Goal: Answer question/provide support

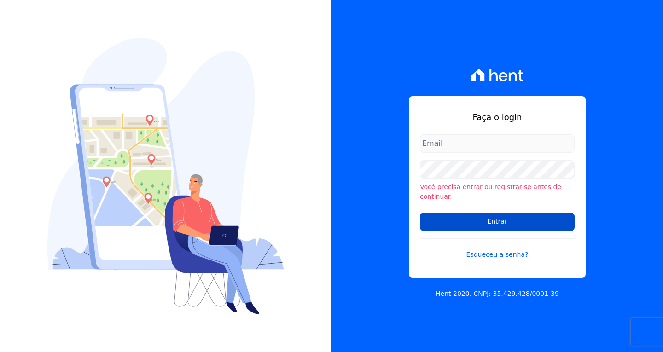
type input "[EMAIL_ADDRESS][DOMAIN_NAME]"
click at [503, 214] on input "Entrar" at bounding box center [497, 222] width 155 height 18
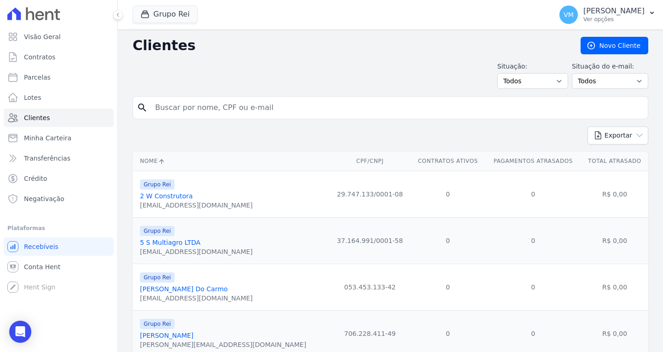
click at [227, 117] on div "search" at bounding box center [390, 107] width 515 height 23
click at [225, 112] on input "search" at bounding box center [397, 107] width 494 height 18
paste input "87653168191"
type input "87653168191"
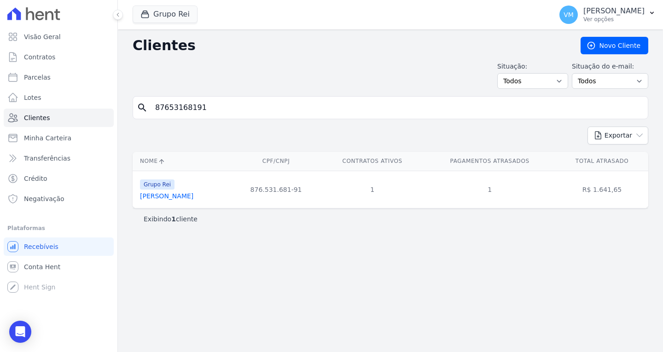
click at [185, 197] on link "[PERSON_NAME]" at bounding box center [166, 195] width 53 height 7
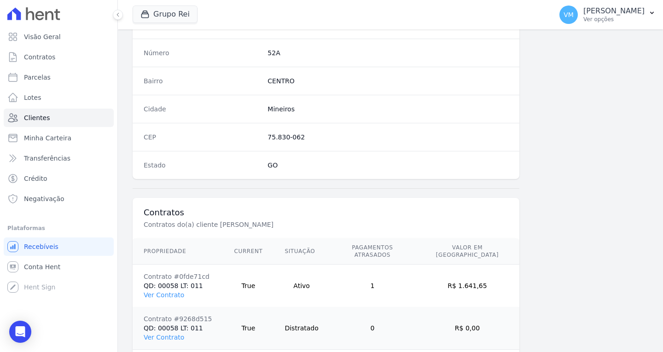
scroll to position [551, 0]
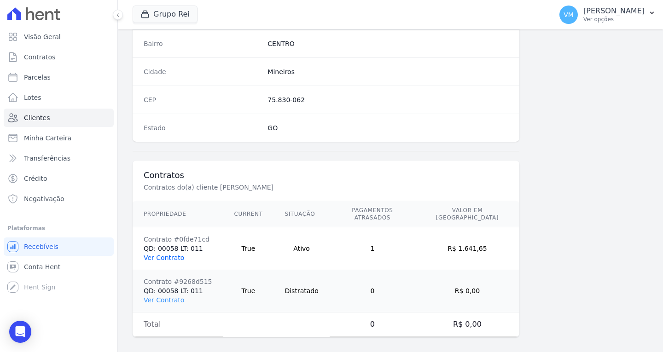
click at [158, 254] on link "Ver Contrato" at bounding box center [164, 257] width 40 height 7
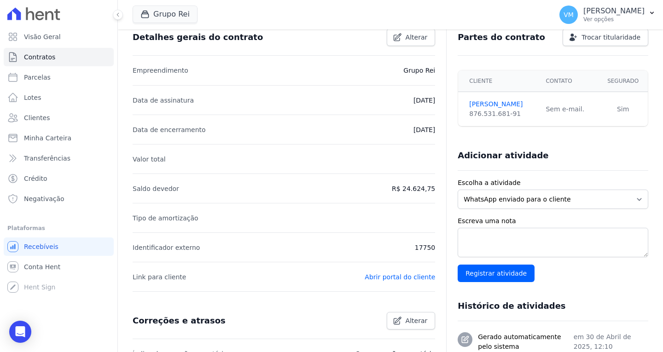
scroll to position [230, 0]
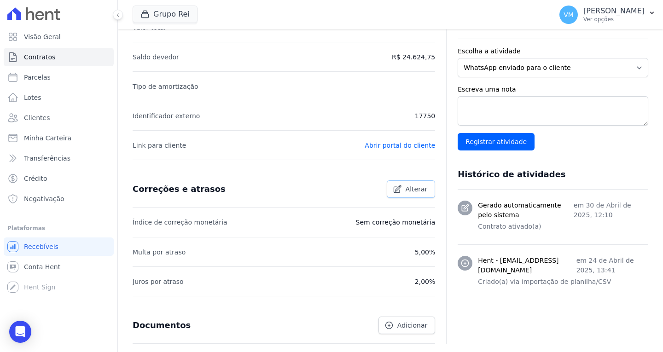
click at [405, 192] on span "Alterar" at bounding box center [416, 189] width 22 height 9
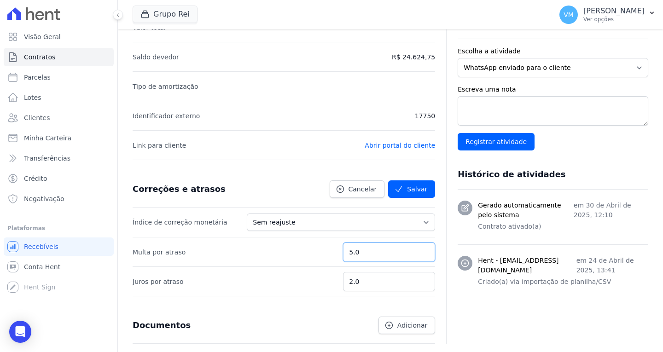
click at [353, 253] on input "5.0" at bounding box center [389, 252] width 92 height 19
click at [355, 253] on input "5.0" at bounding box center [389, 252] width 92 height 19
type input "2.0"
click at [354, 281] on input "2.0" at bounding box center [389, 281] width 92 height 19
type input "5.0"
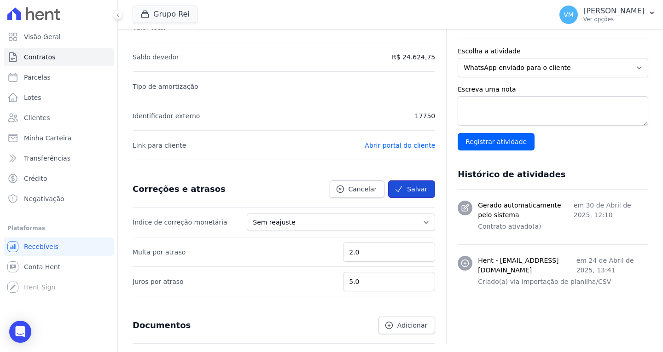
click at [421, 191] on button "Salvar" at bounding box center [411, 188] width 47 height 17
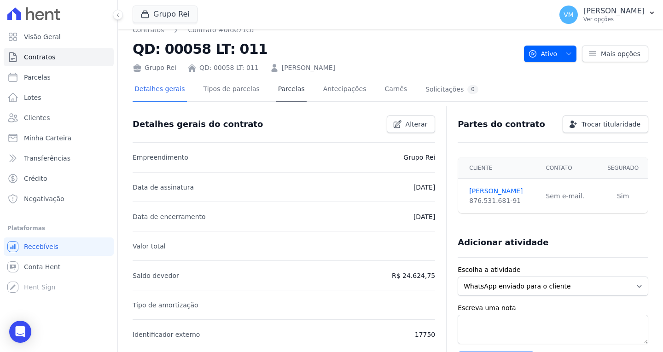
scroll to position [0, 0]
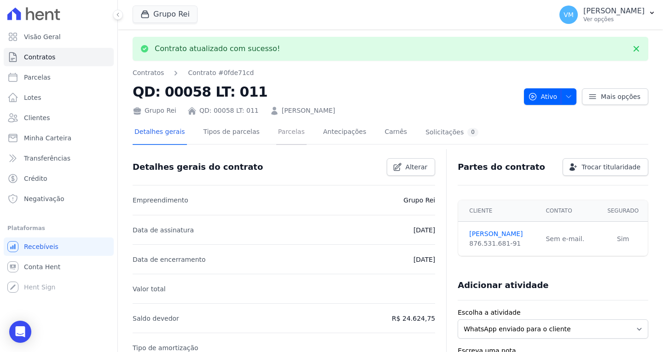
click at [278, 130] on link "Parcelas" at bounding box center [291, 133] width 30 height 24
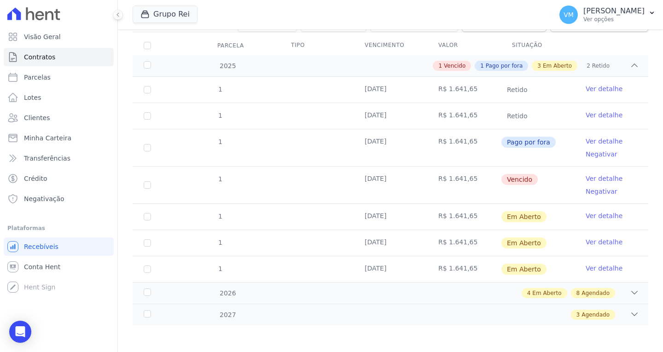
scroll to position [118, 0]
click at [596, 142] on link "Ver detalhe" at bounding box center [603, 140] width 37 height 9
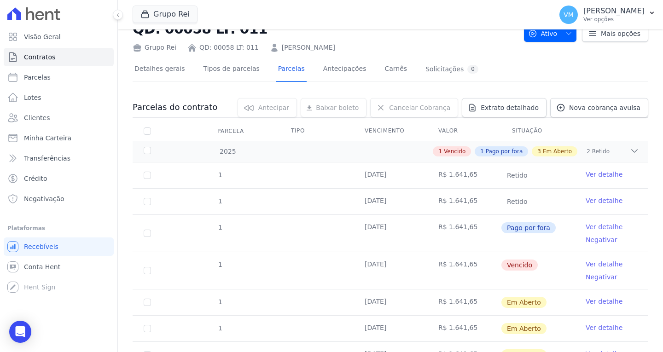
scroll to position [92, 0]
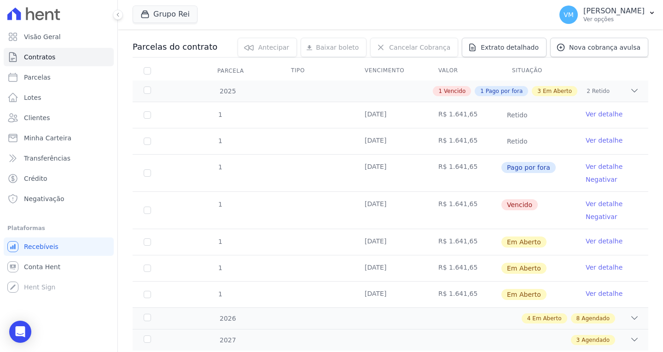
click at [595, 206] on link "Ver detalhe" at bounding box center [603, 203] width 37 height 9
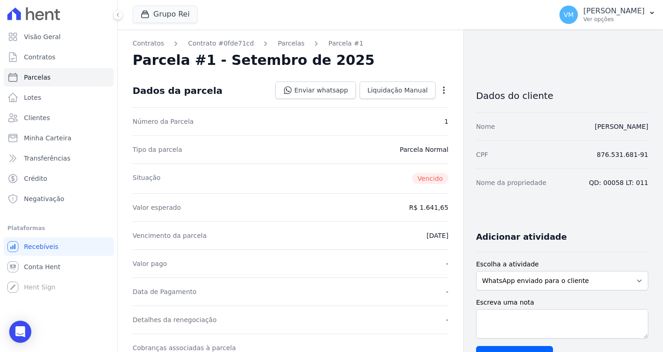
click at [442, 89] on icon "button" at bounding box center [443, 90] width 9 height 9
click at [267, 179] on div "Situação [GEOGRAPHIC_DATA]" at bounding box center [291, 178] width 316 height 30
click at [439, 89] on icon "button" at bounding box center [443, 90] width 9 height 9
click at [396, 107] on link "Alterar" at bounding box center [404, 102] width 81 height 17
drag, startPoint x: 386, startPoint y: 84, endPoint x: 370, endPoint y: 87, distance: 16.0
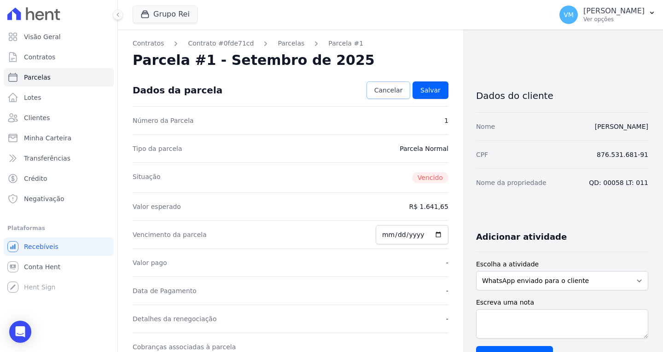
click at [386, 85] on link "Cancelar" at bounding box center [388, 89] width 44 height 17
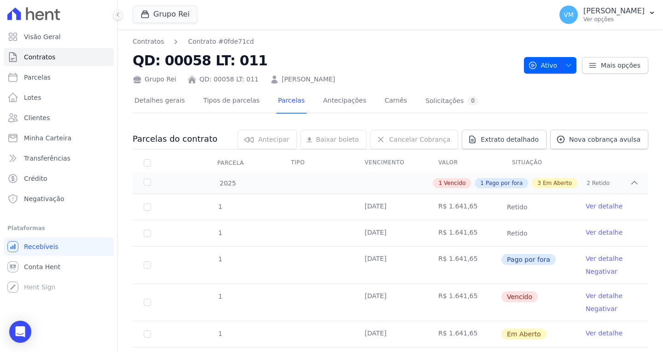
click at [593, 258] on link "Ver detalhe" at bounding box center [603, 258] width 37 height 9
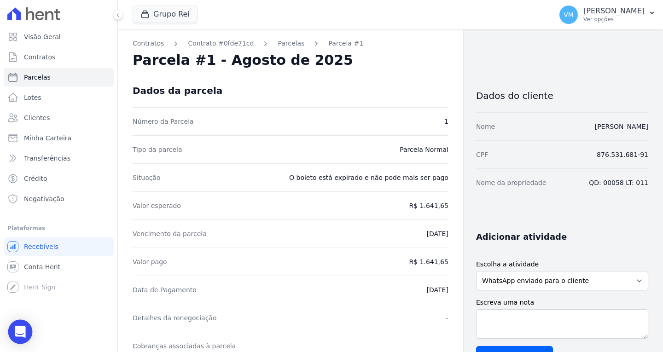
drag, startPoint x: 22, startPoint y: 330, endPoint x: 26, endPoint y: 324, distance: 7.3
click at [22, 328] on icon "Open Intercom Messenger" at bounding box center [20, 332] width 11 height 12
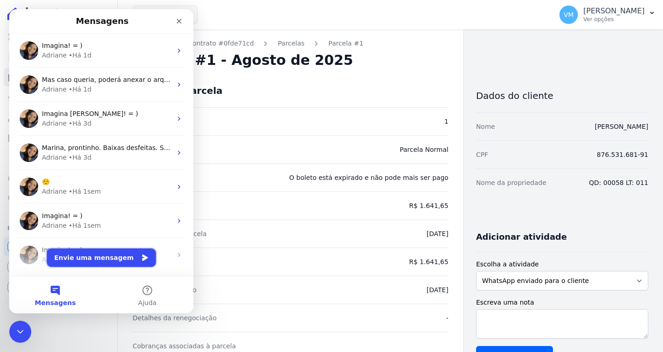
click at [101, 250] on button "Envie uma mensagem" at bounding box center [101, 257] width 109 height 18
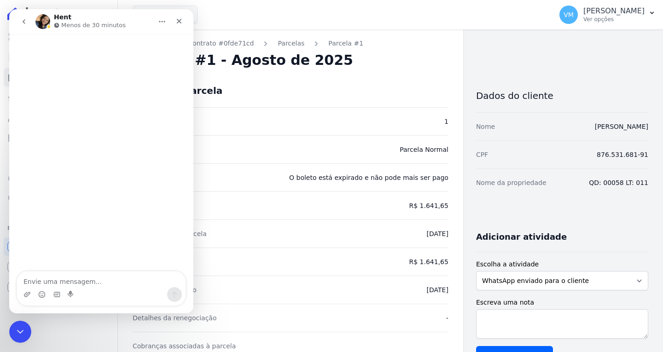
drag, startPoint x: 99, startPoint y: 273, endPoint x: 109, endPoint y: 280, distance: 11.6
click at [99, 274] on textarea "Envie uma mensagem..." at bounding box center [101, 280] width 168 height 16
type textarea "Boa tarde"
type textarea "[PERSON_NAME]"
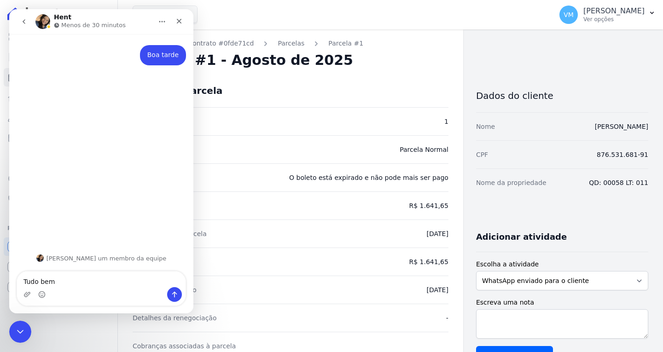
type textarea "Tudo bem?"
type textarea "M"
type textarea "m"
type textarea "T"
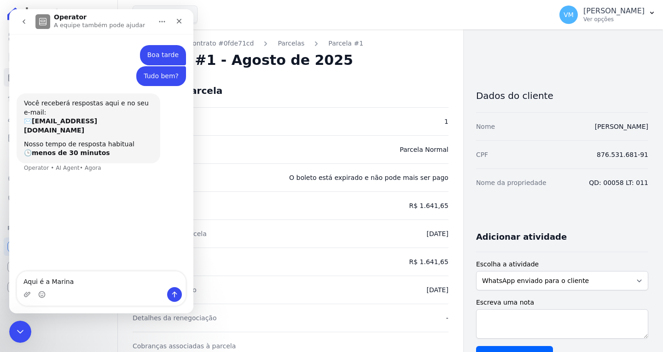
type textarea "Aqui é a Marina"
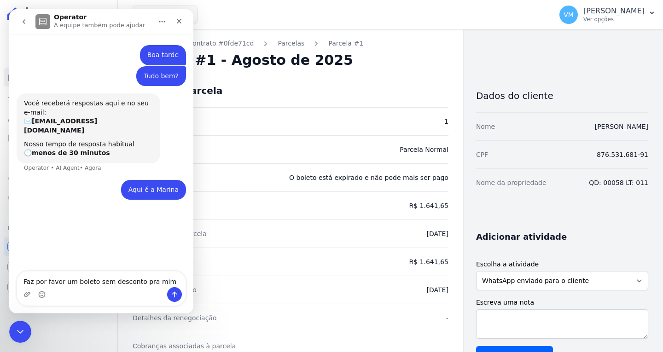
type textarea "Faz por favor um boleto sem desconto pra mim"
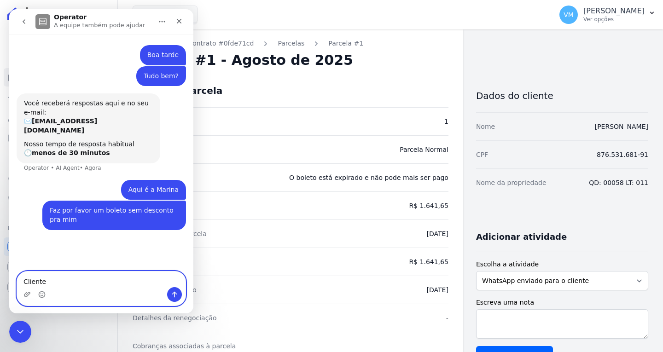
click at [82, 277] on textarea "Cliente" at bounding box center [101, 280] width 168 height 16
paste textarea "[PERSON_NAME]"
type textarea "Cliente [PERSON_NAME]"
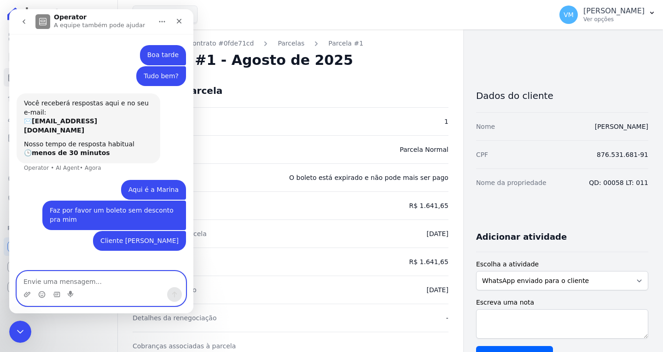
click at [80, 279] on textarea "Envie uma mensagem..." at bounding box center [101, 280] width 168 height 16
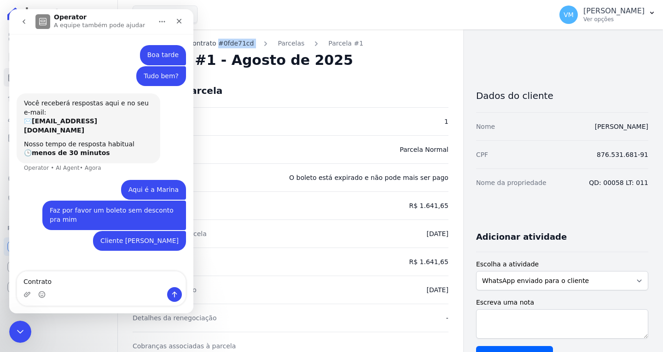
drag, startPoint x: 246, startPoint y: 43, endPoint x: 213, endPoint y: 43, distance: 33.1
click at [213, 43] on ol "Contratos Contrato #0fde71cd [GEOGRAPHIC_DATA] Parcela #1" at bounding box center [248, 44] width 231 height 10
copy ol "#0fde71cd"
click at [90, 282] on textarea "Contrato" at bounding box center [101, 280] width 168 height 16
paste textarea "#0fde71cd"
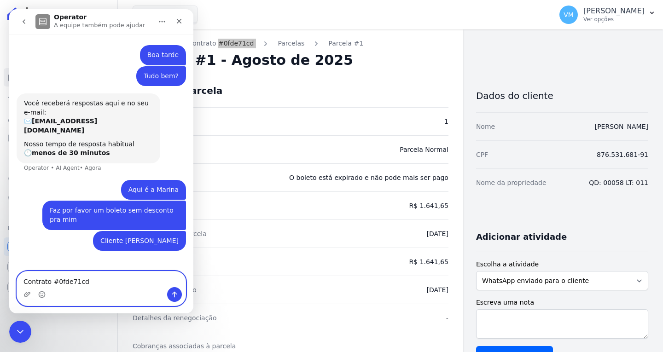
type textarea "Contrato #0fde71cd"
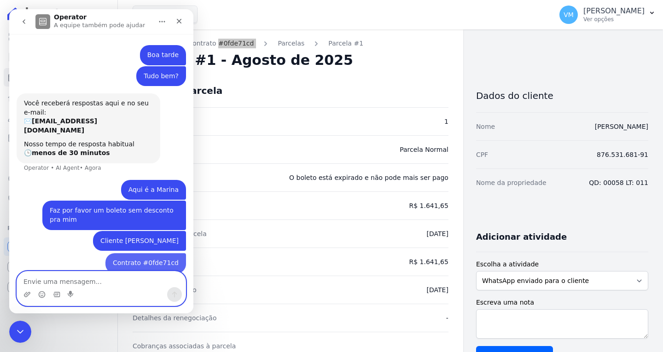
scroll to position [1, 0]
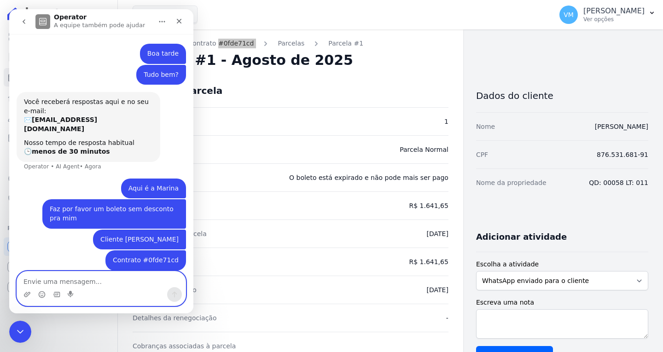
click at [87, 275] on textarea "Envie uma mensagem..." at bounding box center [101, 280] width 168 height 16
click at [82, 277] on textarea "Envie uma mensagem..." at bounding box center [101, 280] width 168 height 16
paste textarea "R$ 1.773,24"
click at [97, 282] on textarea "Boleto no valor de R$ R$ 1.773,24" at bounding box center [101, 280] width 168 height 16
click at [120, 282] on textarea "Boleto no valor de R$1.773,24" at bounding box center [101, 280] width 168 height 16
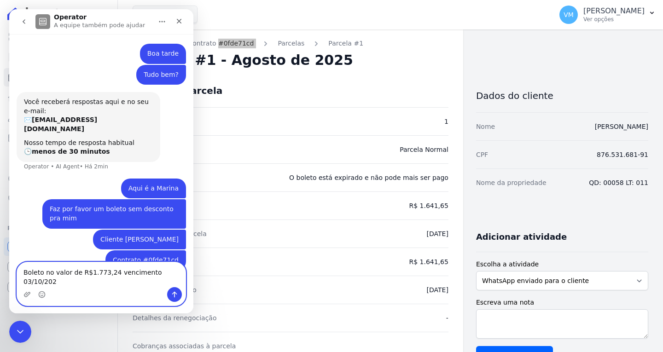
type textarea "Boleto no valor de R$1.773,24 vencimento [DATE]"
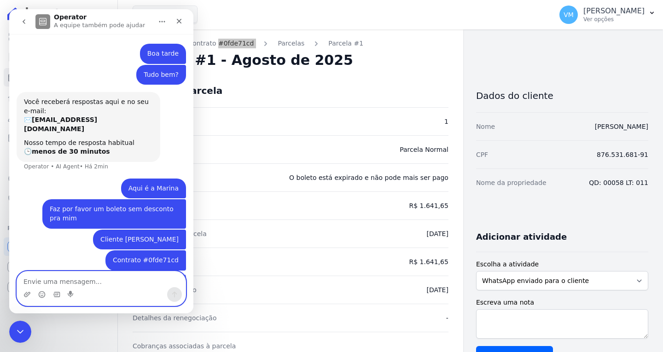
scroll to position [31, 0]
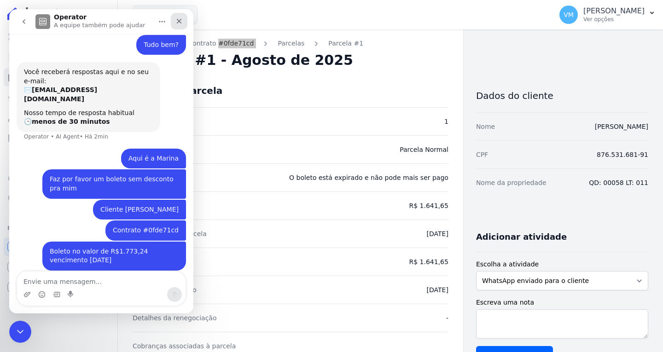
click at [183, 22] on div "Fechar" at bounding box center [179, 21] width 17 height 17
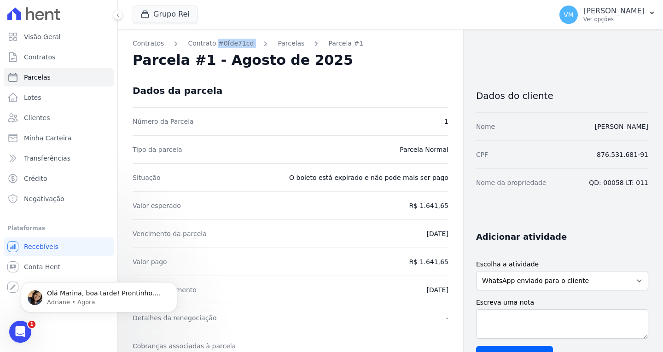
scroll to position [103, 0]
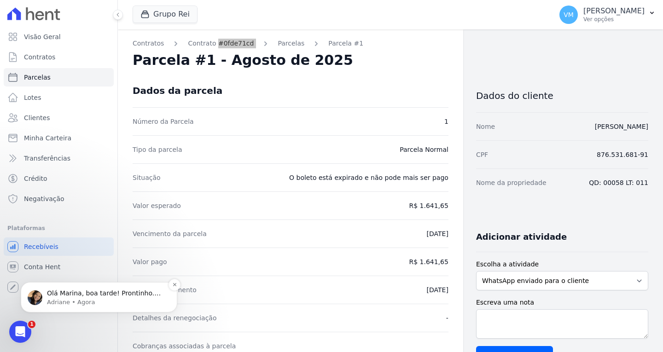
click at [72, 297] on span "Olá Marina, boa tarde! Prontinho. Cobrança gerada sem desconto e disponibilizad…" at bounding box center [104, 302] width 114 height 26
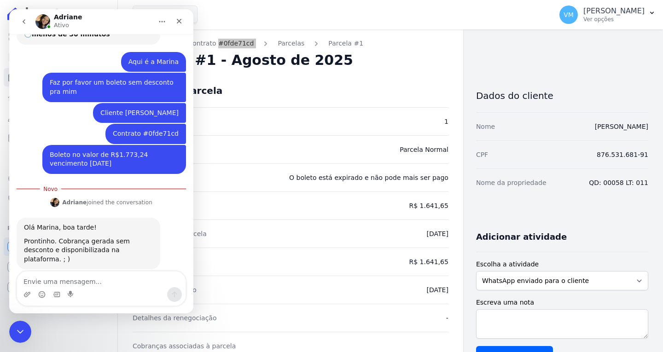
scroll to position [118, 0]
drag, startPoint x: 82, startPoint y: 283, endPoint x: 94, endPoint y: 279, distance: 13.1
click at [82, 283] on textarea "Envie uma mensagem..." at bounding box center [101, 280] width 168 height 16
type textarea "T"
type textarea "Obrigada"
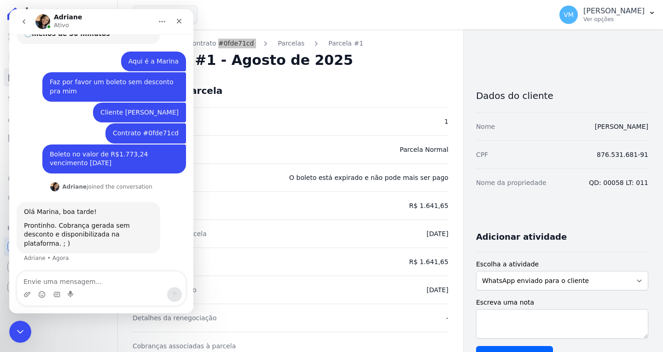
scroll to position [130, 0]
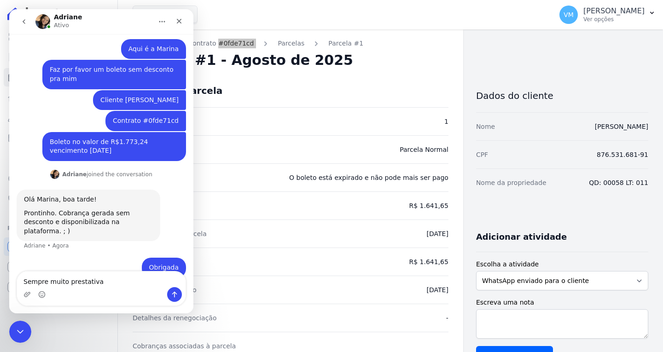
type textarea "Sempre muito prestativa"
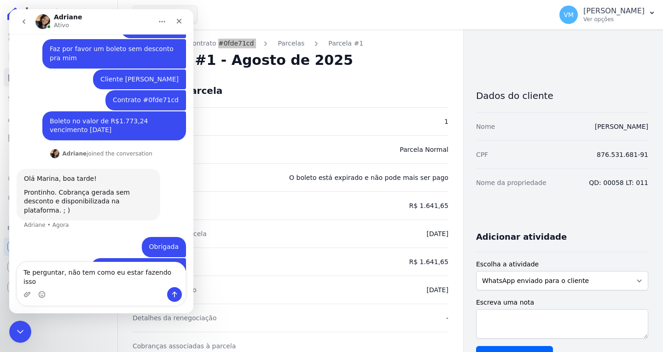
type textarea "Te perguntar, não tem como eu estar fazendo isso?"
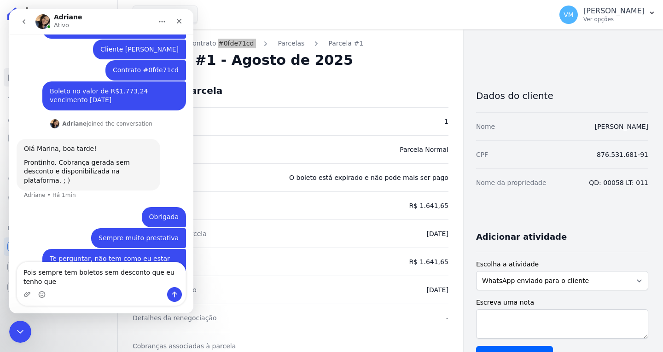
scroll to position [190, 0]
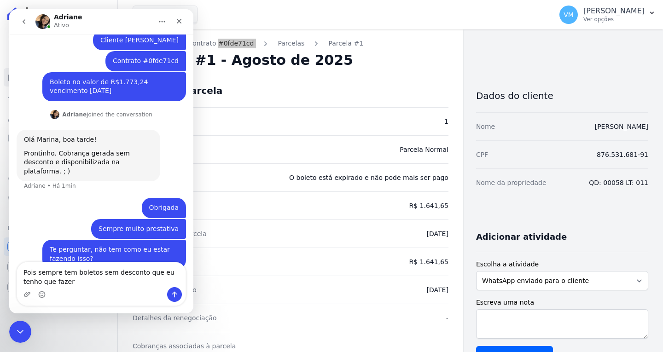
type textarea "Pois sempre tem boletos sem desconto que eu tenho que fazer"
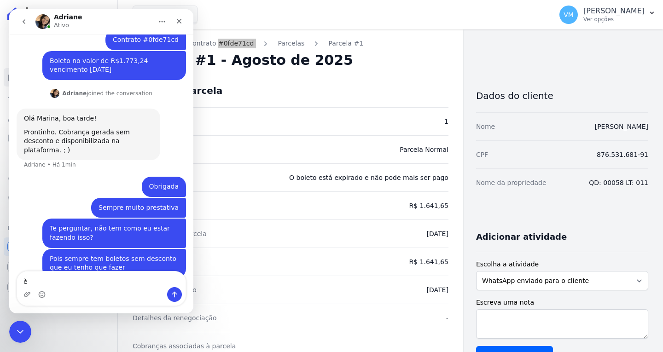
type textarea "è"
type textarea "é ruim ficar pedido toda hora"
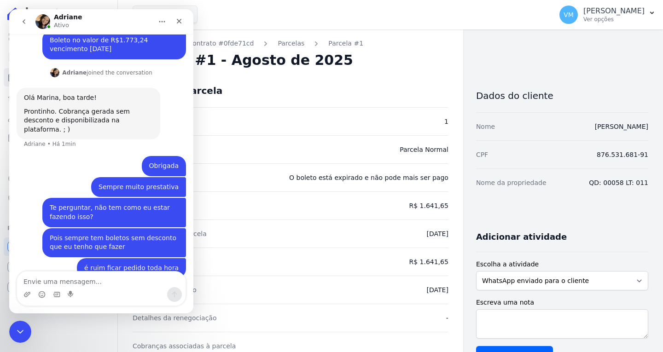
click at [291, 96] on div "Dados da parcela" at bounding box center [291, 90] width 316 height 33
click at [181, 23] on icon "Fechar" at bounding box center [179, 21] width 5 height 5
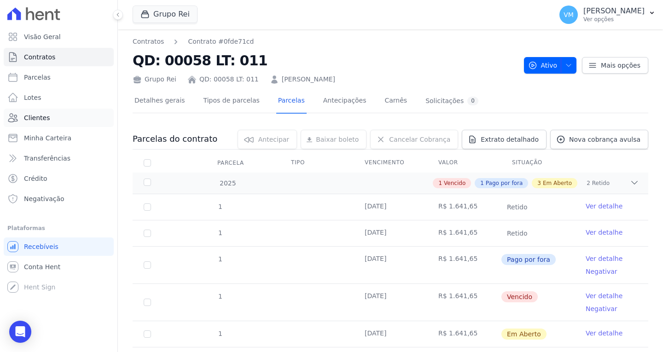
click at [47, 121] on link "Clientes" at bounding box center [59, 118] width 110 height 18
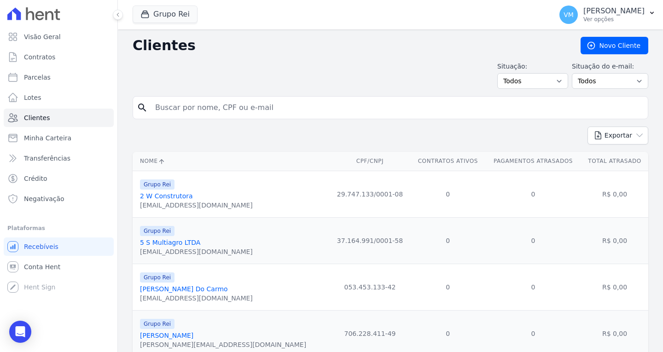
click at [234, 103] on input "search" at bounding box center [397, 107] width 494 height 18
paste input "87653168191"
type input "87653168191"
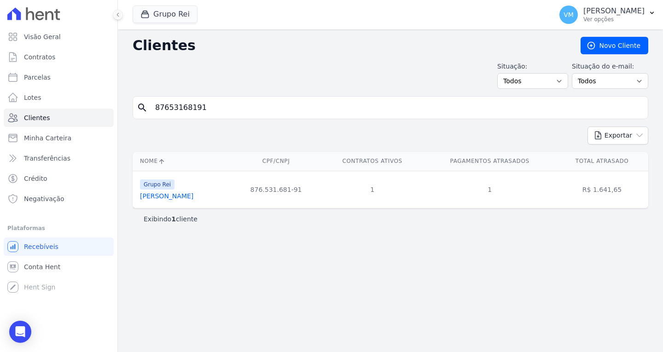
click at [163, 197] on link "[PERSON_NAME]" at bounding box center [166, 195] width 53 height 7
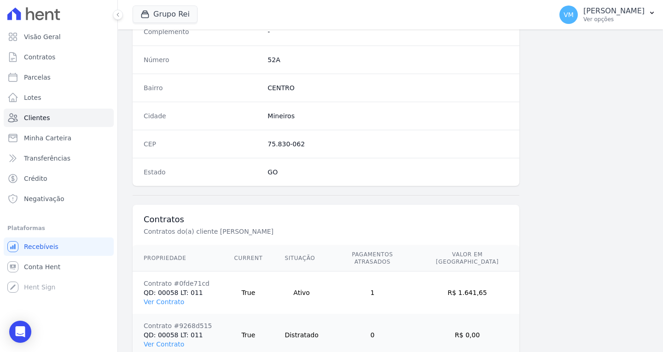
scroll to position [551, 0]
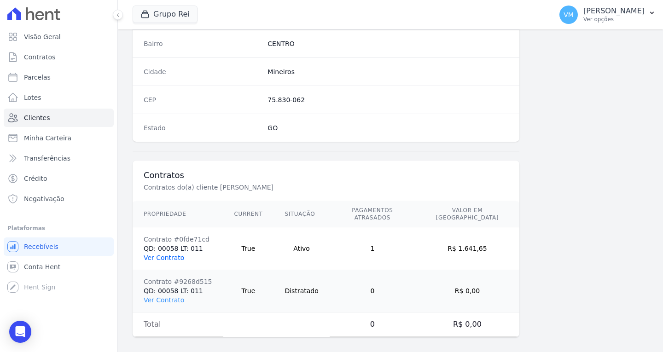
click at [165, 254] on link "Ver Contrato" at bounding box center [164, 257] width 40 height 7
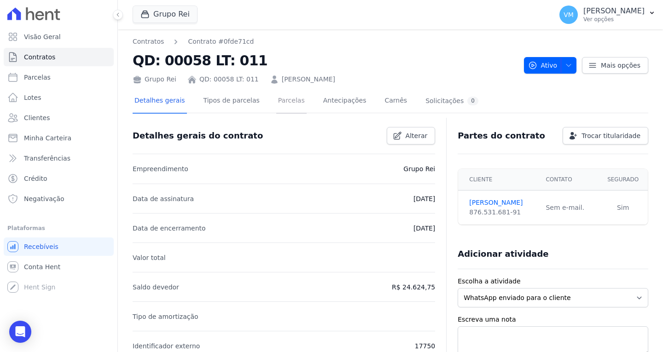
click at [276, 103] on link "Parcelas" at bounding box center [291, 101] width 30 height 24
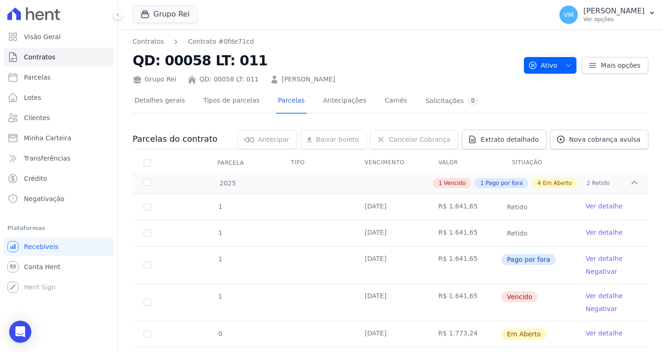
scroll to position [92, 0]
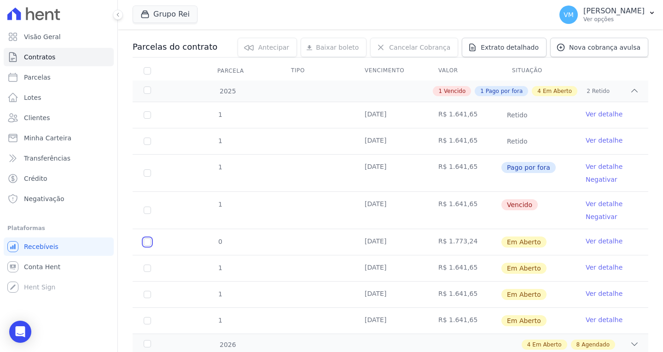
click at [148, 240] on input "checkbox" at bounding box center [147, 241] width 7 height 7
checkbox input "true"
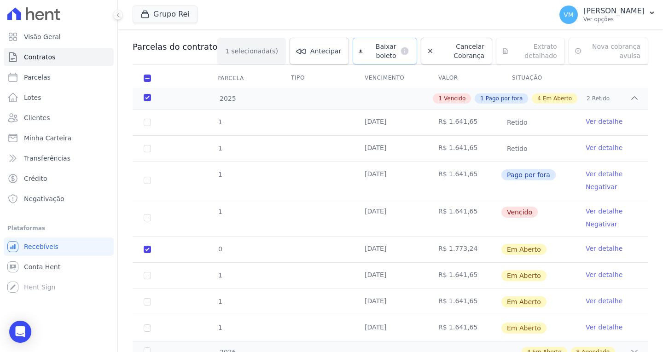
drag, startPoint x: 366, startPoint y: 46, endPoint x: 361, endPoint y: 60, distance: 15.1
click at [366, 46] on span "Baixar boleto" at bounding box center [381, 51] width 30 height 18
click at [21, 330] on icon "Open Intercom Messenger" at bounding box center [20, 332] width 11 height 12
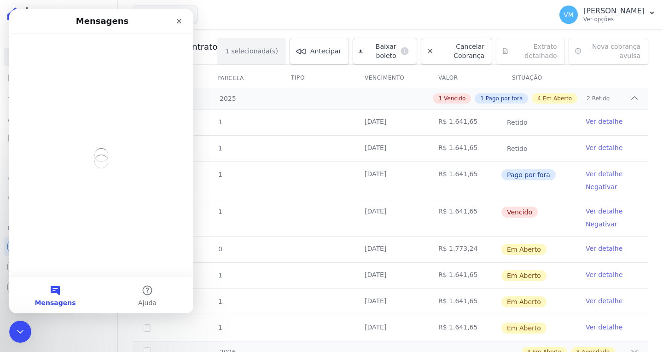
scroll to position [0, 0]
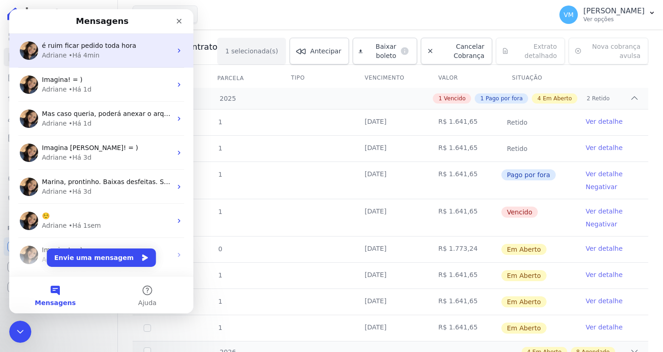
click at [110, 51] on div "Adriane • Há 4min" at bounding box center [107, 56] width 130 height 10
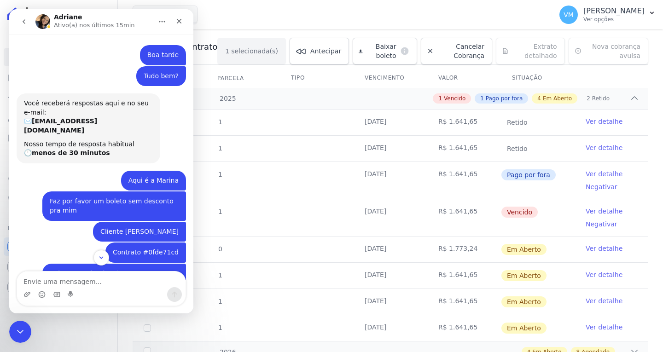
scroll to position [232, 0]
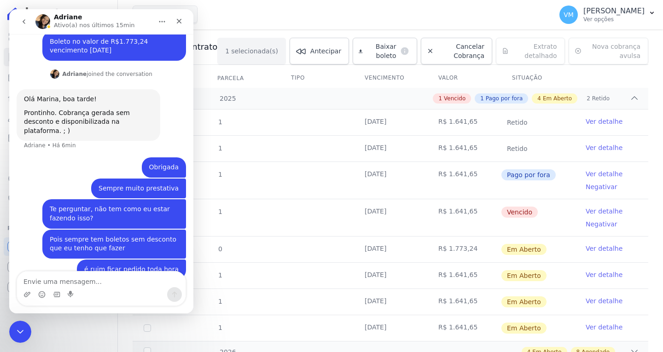
click at [105, 290] on div "Messenger da Intercom" at bounding box center [101, 294] width 168 height 15
click at [117, 280] on textarea "Envie uma mensagem..." at bounding box center [101, 280] width 168 height 16
type textarea "i"
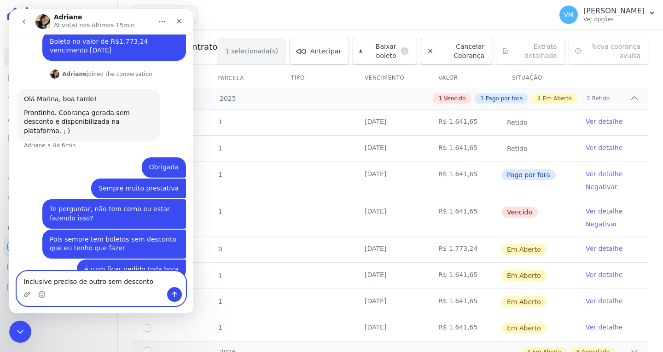
type textarea "Inclusive preciso de outro sem desconto"
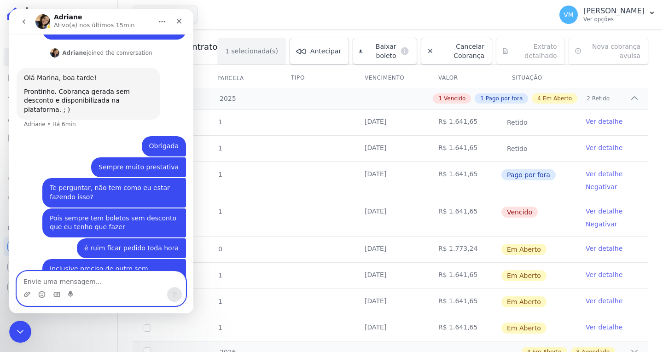
type textarea "a"
click at [178, 20] on icon "Fechar" at bounding box center [179, 21] width 5 height 5
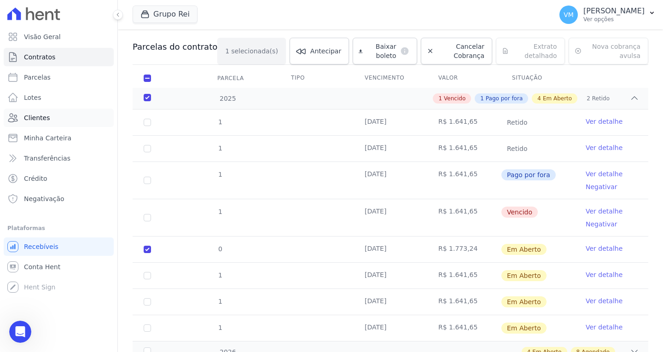
drag, startPoint x: 44, startPoint y: 119, endPoint x: 60, endPoint y: 117, distance: 15.8
click at [46, 118] on span "Clientes" at bounding box center [37, 117] width 26 height 9
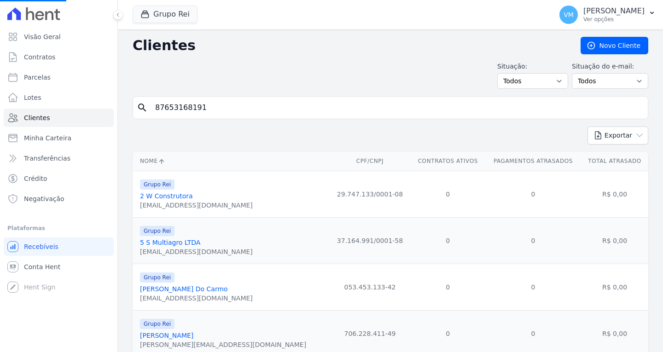
click at [217, 106] on input "87653168191" at bounding box center [397, 107] width 494 height 18
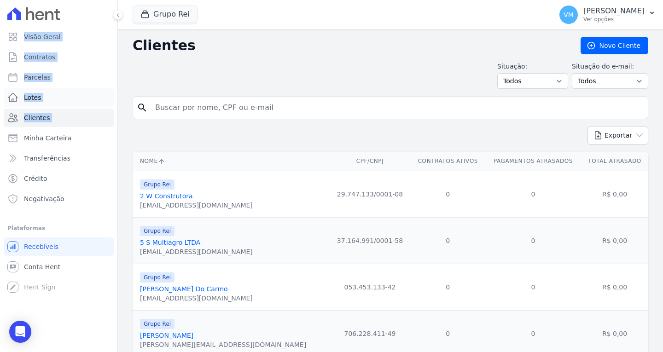
drag, startPoint x: 217, startPoint y: 106, endPoint x: 73, endPoint y: 106, distance: 144.5
click at [237, 112] on input "search" at bounding box center [397, 107] width 494 height 18
paste input "01328617122"
type input "01328617122"
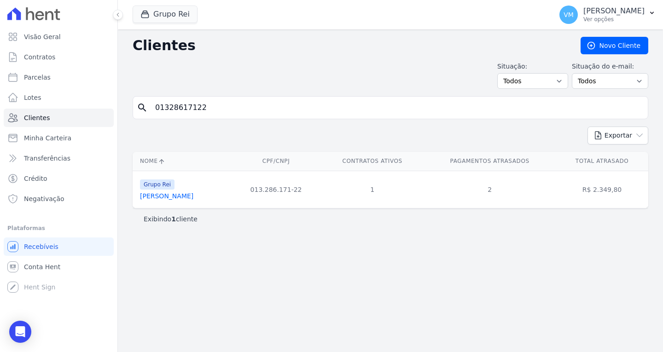
click at [166, 197] on link "[PERSON_NAME]" at bounding box center [166, 195] width 53 height 7
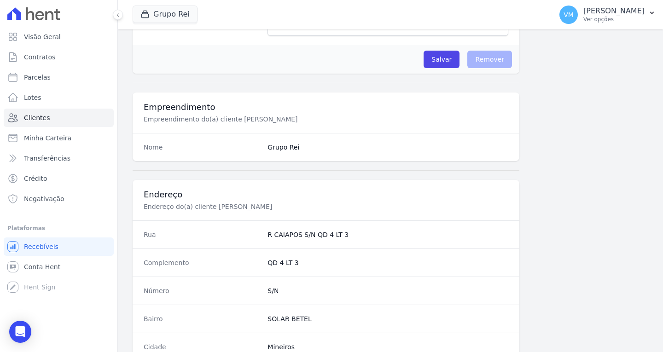
scroll to position [509, 0]
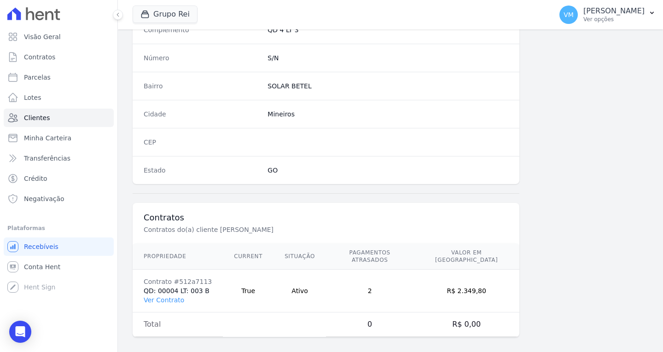
click at [21, 331] on icon "Open Intercom Messenger" at bounding box center [21, 331] width 10 height 11
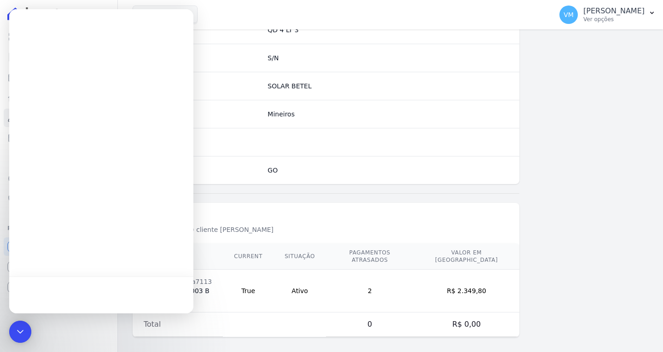
scroll to position [0, 0]
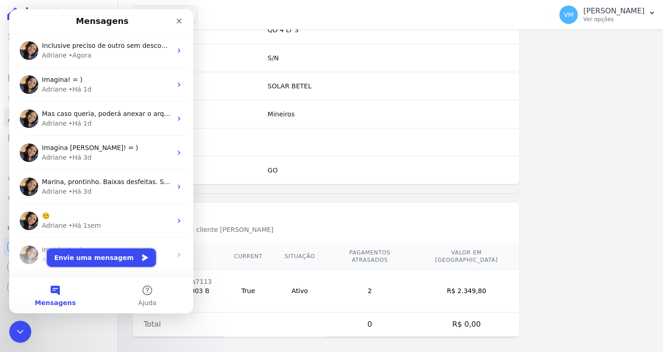
click at [90, 255] on button "Envie uma mensagem" at bounding box center [101, 257] width 109 height 18
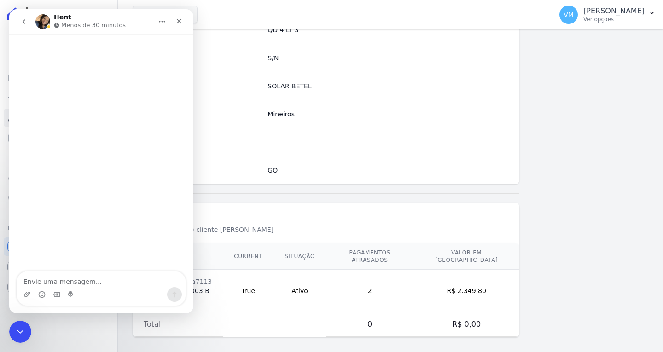
click at [73, 281] on textarea "Envie uma mensagem..." at bounding box center [101, 280] width 168 height 16
click at [180, 23] on icon "Fechar" at bounding box center [178, 20] width 7 height 7
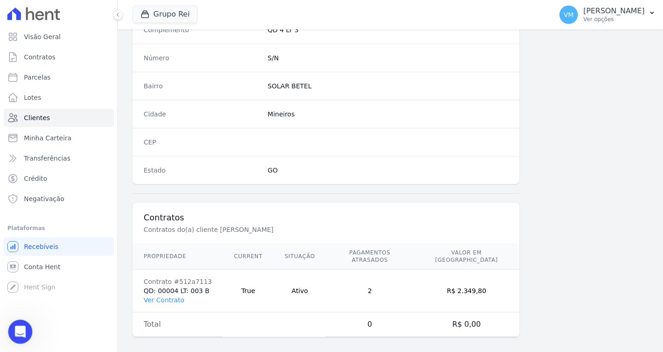
click at [17, 321] on div "Abertura do Messenger da Intercom" at bounding box center [19, 330] width 30 height 30
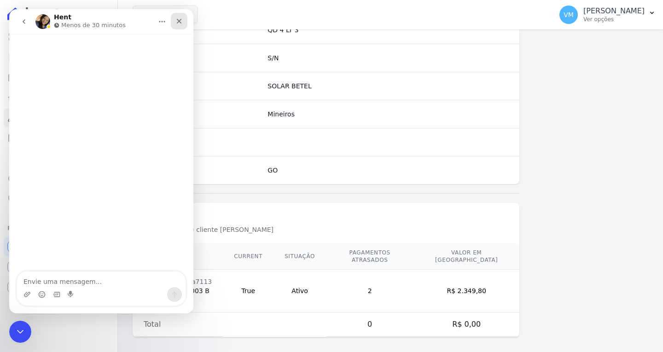
click at [182, 19] on icon "Fechar" at bounding box center [178, 20] width 7 height 7
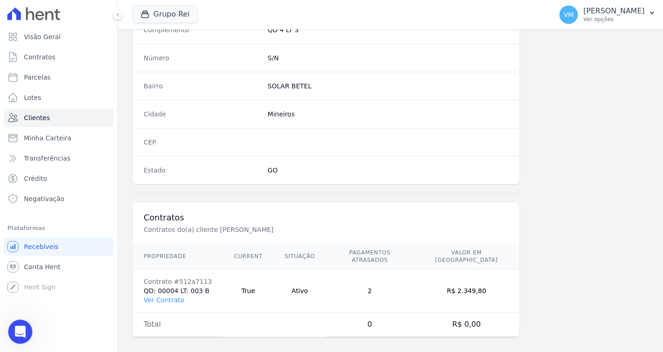
drag, startPoint x: 16, startPoint y: 331, endPoint x: 20, endPoint y: 322, distance: 10.7
click at [16, 332] on icon "Abertura do Messenger da Intercom" at bounding box center [19, 330] width 15 height 15
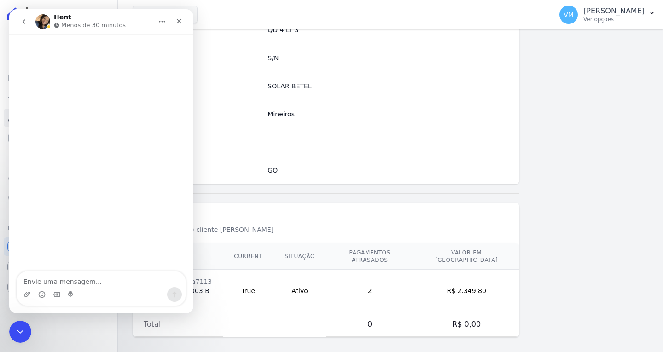
click at [27, 19] on icon "go back" at bounding box center [23, 21] width 7 height 7
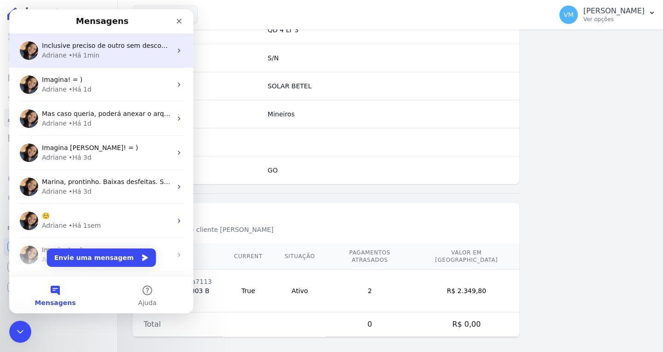
drag, startPoint x: 100, startPoint y: 53, endPoint x: 97, endPoint y: 57, distance: 5.2
click at [99, 55] on div "Adriane • Há 1min" at bounding box center [107, 56] width 130 height 10
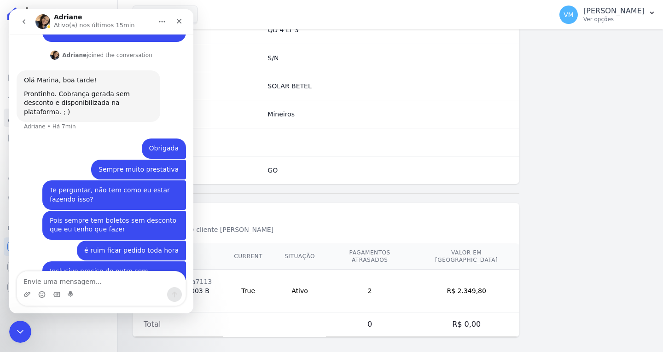
scroll to position [253, 0]
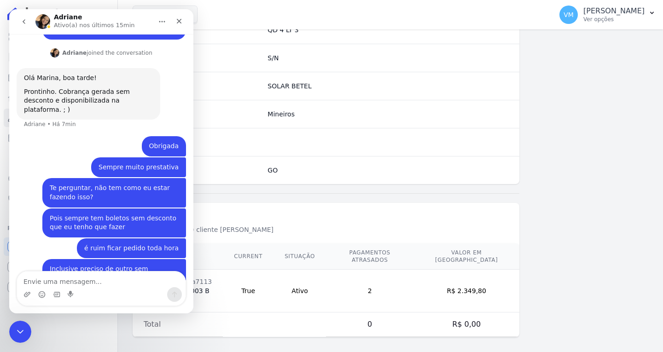
click at [94, 277] on textarea "Envie uma mensagem..." at bounding box center [101, 280] width 168 height 16
type textarea "Contrato"
click at [179, 27] on div "Fechar" at bounding box center [179, 21] width 17 height 17
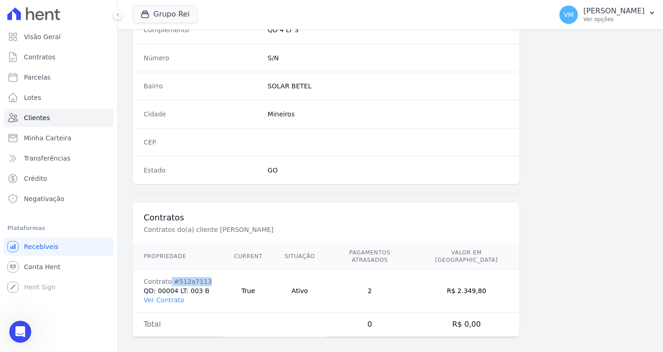
drag, startPoint x: 170, startPoint y: 273, endPoint x: 202, endPoint y: 273, distance: 31.8
click at [202, 277] on div "Contrato #512a7113" at bounding box center [178, 281] width 68 height 9
copy div "#512a7113"
drag, startPoint x: 21, startPoint y: 330, endPoint x: 27, endPoint y: 326, distance: 7.7
click at [21, 329] on icon "Abertura do Messenger da Intercom" at bounding box center [19, 330] width 15 height 15
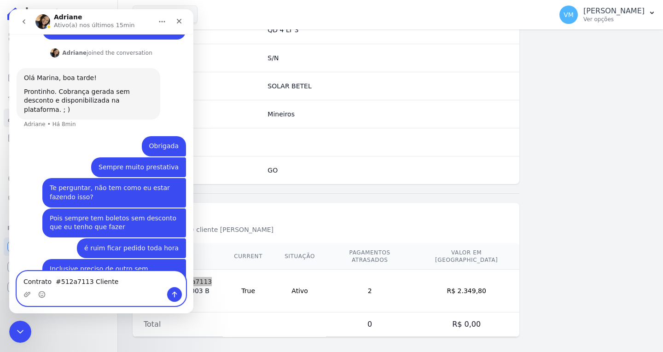
click at [127, 279] on textarea "Contrato #512a7113 Cliente" at bounding box center [101, 280] width 168 height 16
paste textarea "[PERSON_NAME]"
type textarea "Contrato #512a7113 Cliente [PERSON_NAME]"
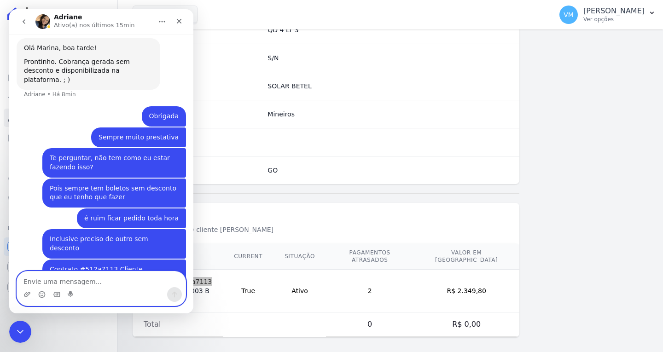
click at [120, 280] on textarea "Envie uma mensagem..." at bounding box center [101, 280] width 168 height 16
paste textarea "1.281,46"
type textarea "Valor R$ 1.281,46 vencimento [DATE]"
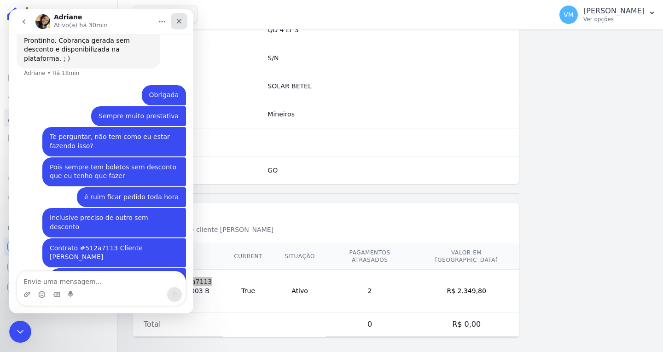
click at [183, 24] on div "Fechar" at bounding box center [179, 21] width 17 height 17
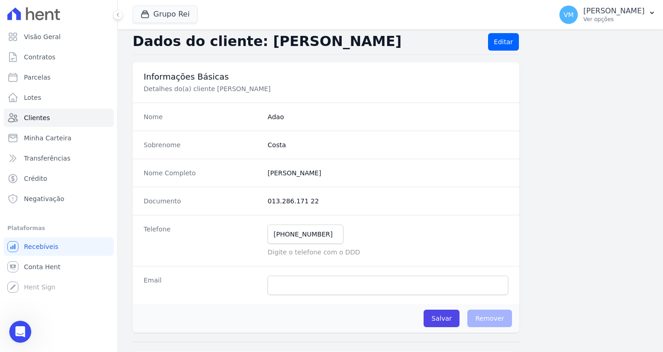
scroll to position [0, 0]
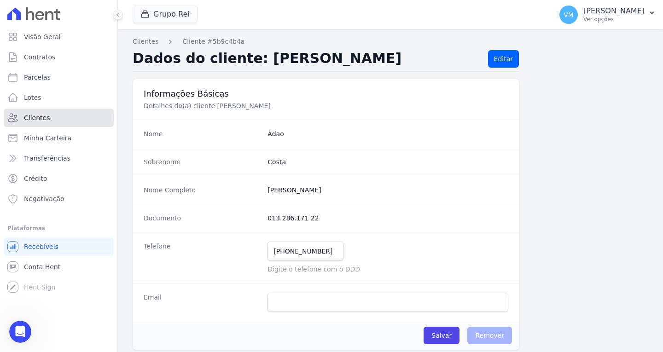
drag, startPoint x: 34, startPoint y: 116, endPoint x: 40, endPoint y: 116, distance: 6.0
click at [34, 116] on span "Clientes" at bounding box center [37, 117] width 26 height 9
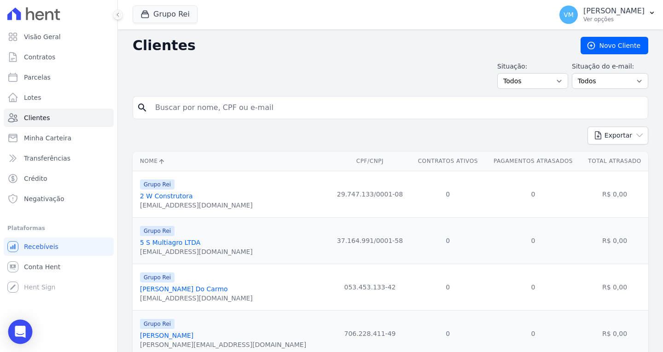
click at [23, 335] on icon "Open Intercom Messenger" at bounding box center [20, 332] width 11 height 12
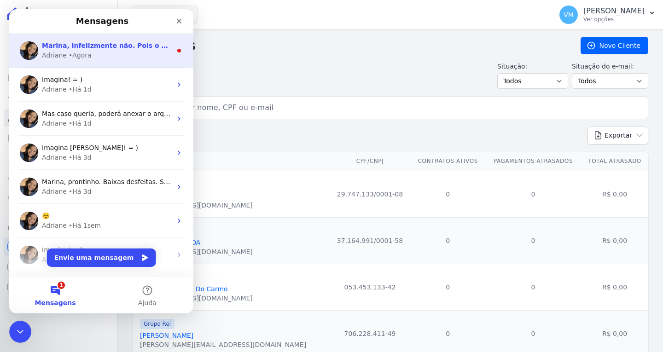
click at [101, 56] on div "Adriane • Agora" at bounding box center [107, 56] width 130 height 10
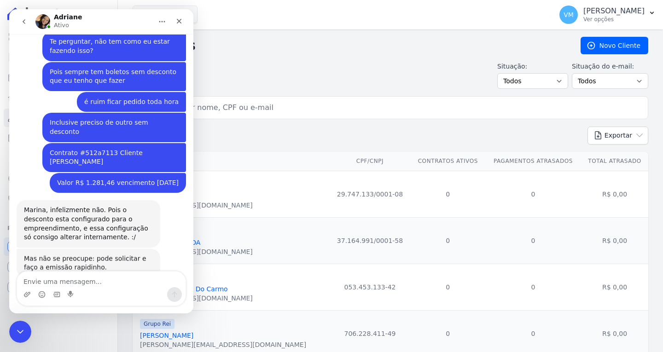
scroll to position [388, 0]
click at [62, 278] on textarea "Envie uma mensagem..." at bounding box center [101, 280] width 168 height 16
type textarea "ok"
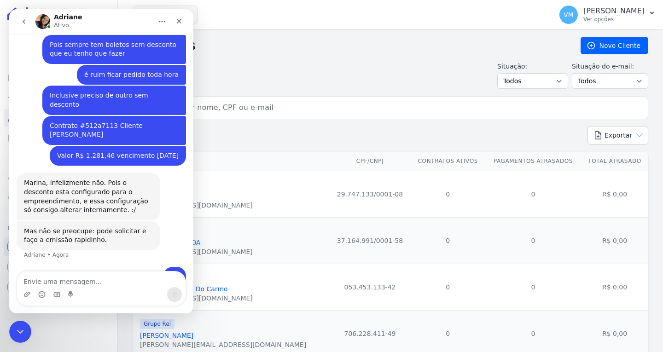
click at [75, 280] on textarea "Envie uma mensagem..." at bounding box center [101, 280] width 168 height 16
type textarea "Preciso desse Adão"
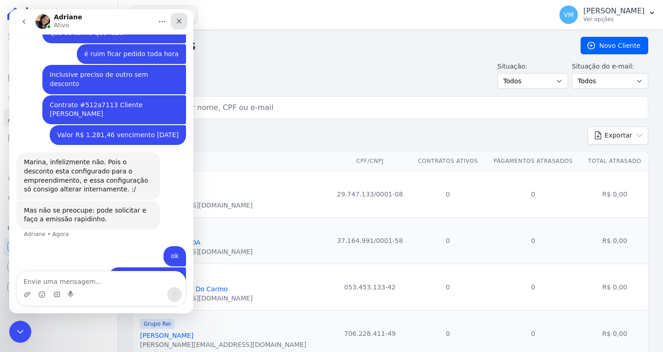
click at [172, 23] on div "Fechar" at bounding box center [179, 21] width 17 height 17
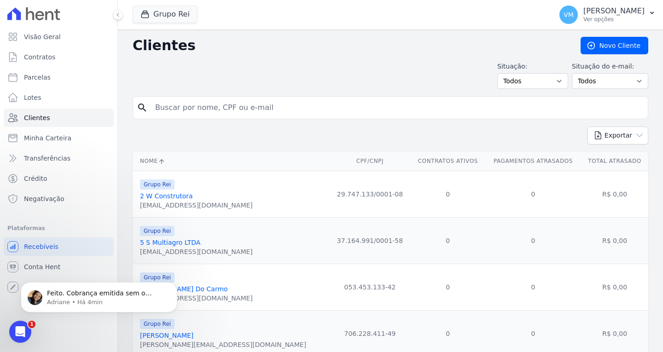
scroll to position [494, 0]
click at [86, 289] on span "Feito. Cobrança emitida sem o desconto. ; )" at bounding box center [99, 297] width 105 height 17
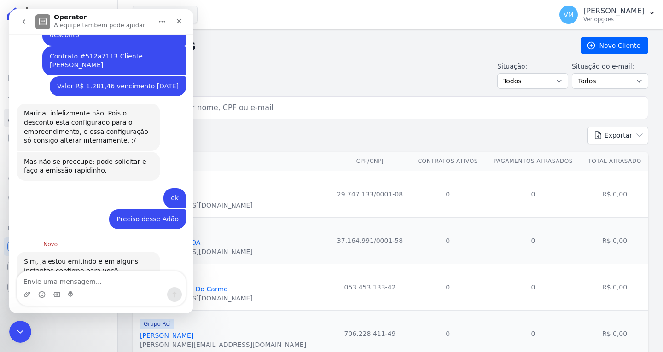
scroll to position [509, 0]
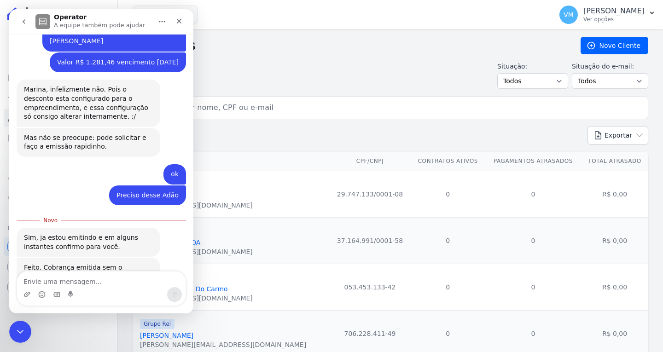
drag, startPoint x: 101, startPoint y: 282, endPoint x: 108, endPoint y: 281, distance: 6.9
click at [103, 282] on textarea "Envie uma mensagem..." at bounding box center [101, 280] width 168 height 16
type textarea "Muito obrigada"
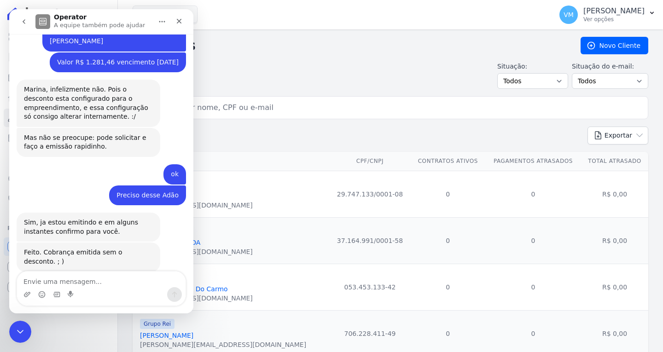
scroll to position [522, 0]
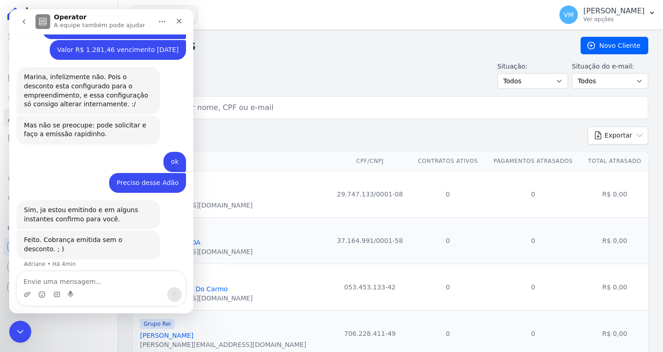
type textarea "ò"
type textarea "ótimo final de semana"
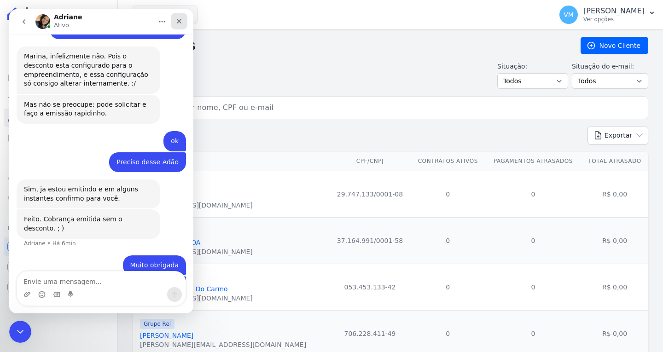
click at [176, 24] on icon "Fechar" at bounding box center [178, 20] width 7 height 7
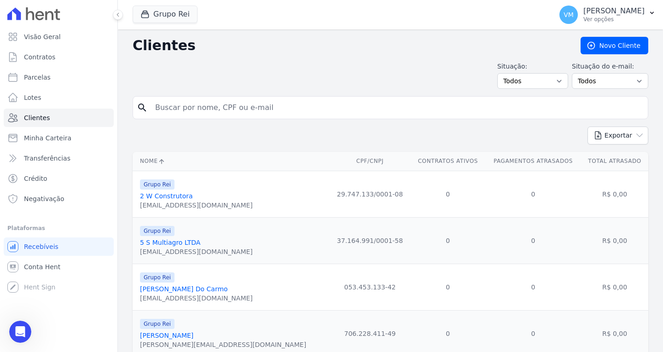
click at [271, 111] on input "search" at bounding box center [397, 107] width 494 height 18
type input "01328617122"
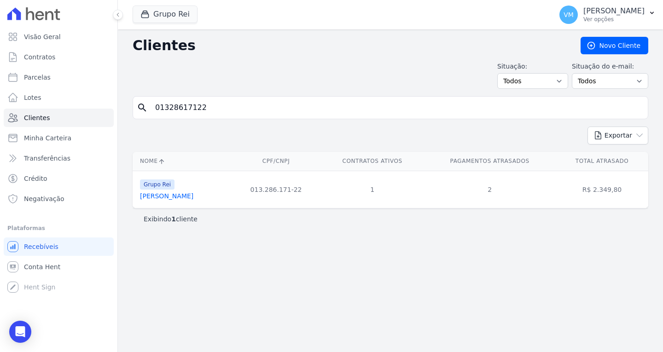
click at [183, 196] on link "[PERSON_NAME]" at bounding box center [166, 195] width 53 height 7
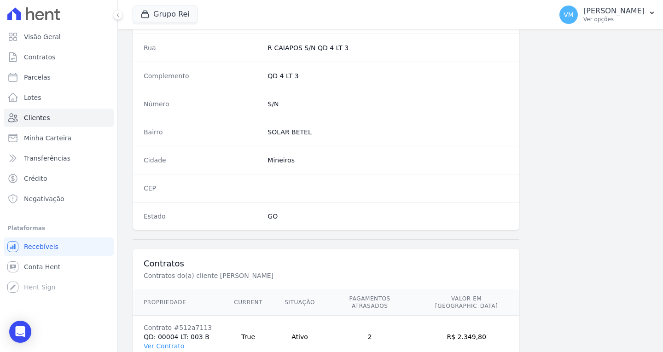
scroll to position [509, 0]
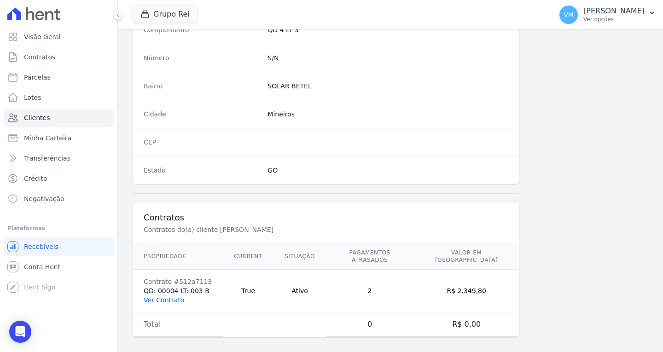
click at [167, 296] on link "Ver Contrato" at bounding box center [164, 299] width 40 height 7
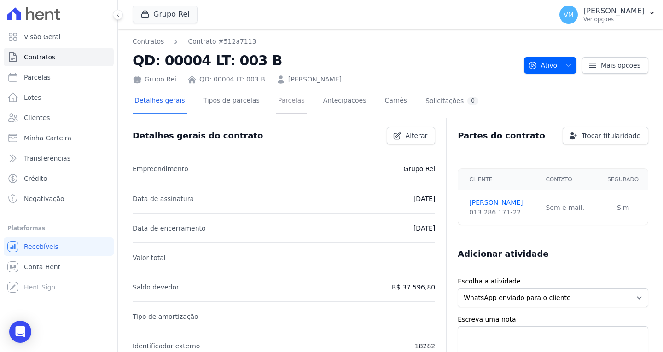
click at [276, 103] on link "Parcelas" at bounding box center [291, 101] width 30 height 24
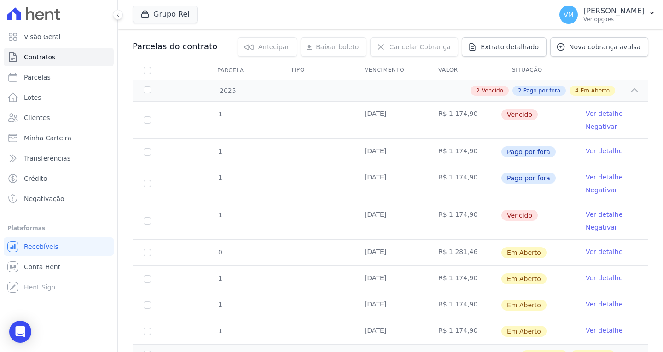
scroll to position [138, 0]
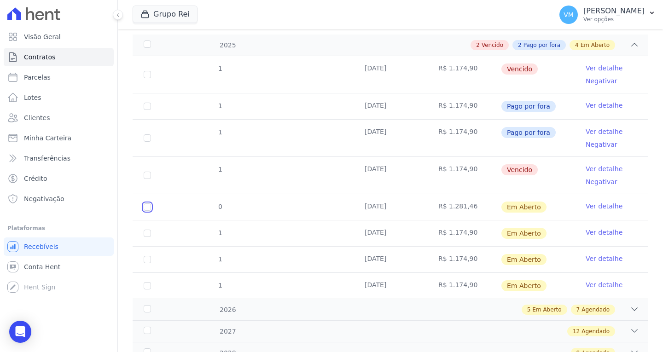
click at [144, 208] on input "checkbox" at bounding box center [147, 206] width 7 height 7
checkbox input "true"
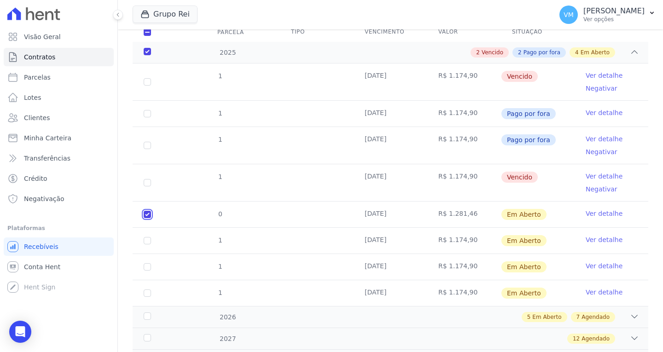
checkbox input "true"
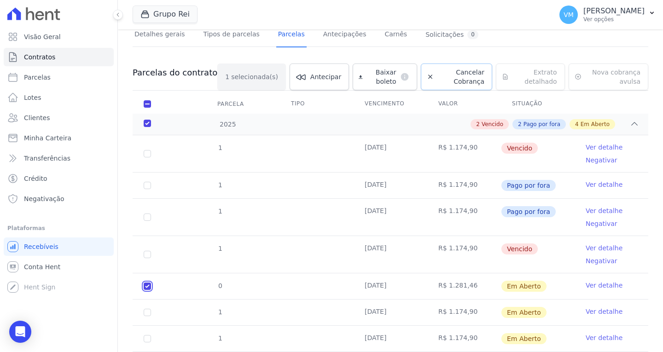
scroll to position [0, 0]
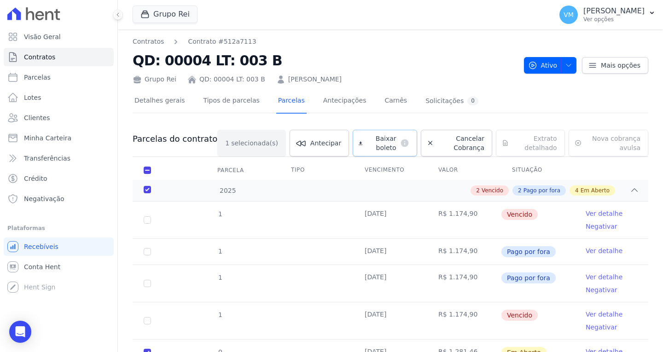
click at [369, 149] on span "Baixar boleto" at bounding box center [381, 143] width 30 height 18
drag, startPoint x: 353, startPoint y: 79, endPoint x: 273, endPoint y: 82, distance: 79.7
click at [273, 82] on div "Grupo Rei QD: 00004 LT: 003 B [PERSON_NAME]" at bounding box center [325, 77] width 384 height 13
copy link "[PERSON_NAME]"
click at [643, 8] on p "[PERSON_NAME]" at bounding box center [613, 10] width 61 height 9
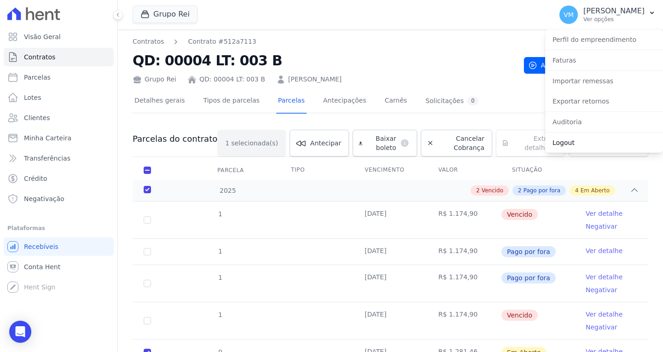
drag, startPoint x: 572, startPoint y: 148, endPoint x: 528, endPoint y: 141, distance: 45.2
click at [572, 148] on link "Logout" at bounding box center [604, 142] width 118 height 17
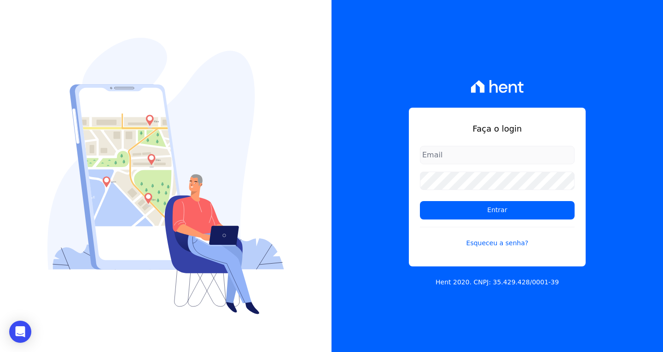
type input "[EMAIL_ADDRESS][DOMAIN_NAME]"
